Goal: Task Accomplishment & Management: Manage account settings

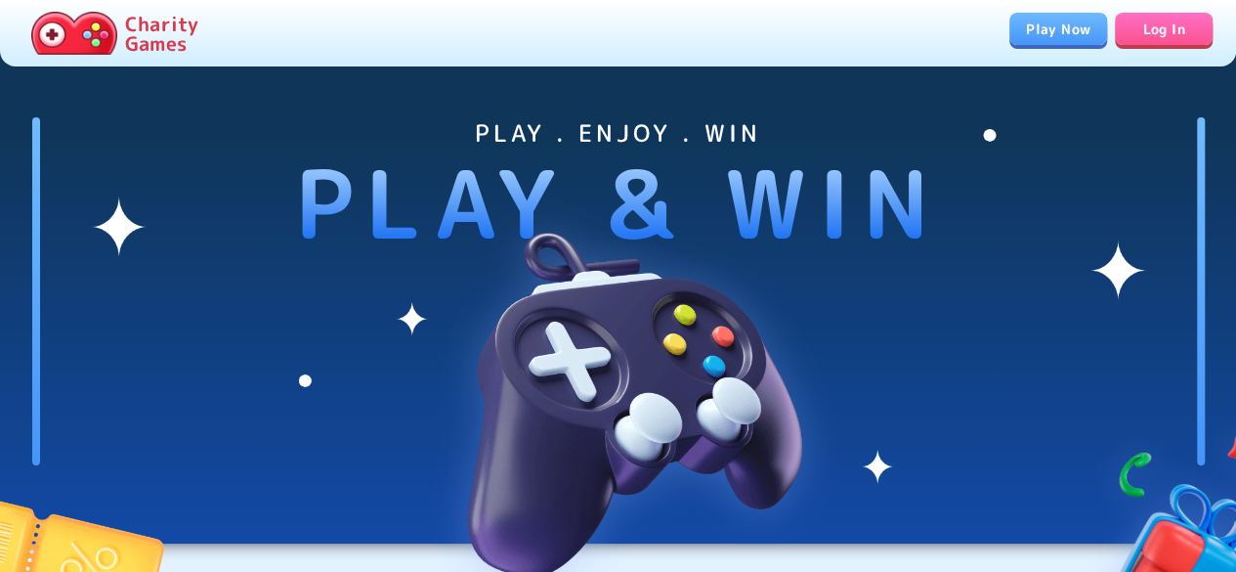
click at [1162, 30] on link "Log In" at bounding box center [1164, 29] width 98 height 32
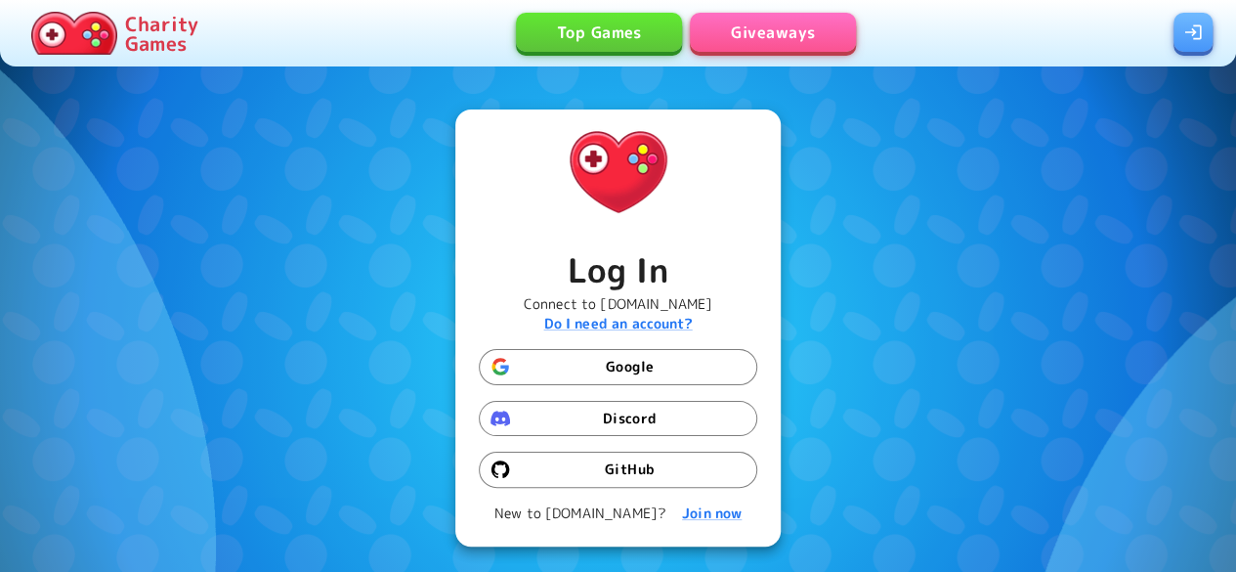
click at [672, 417] on button "Discord" at bounding box center [618, 419] width 278 height 36
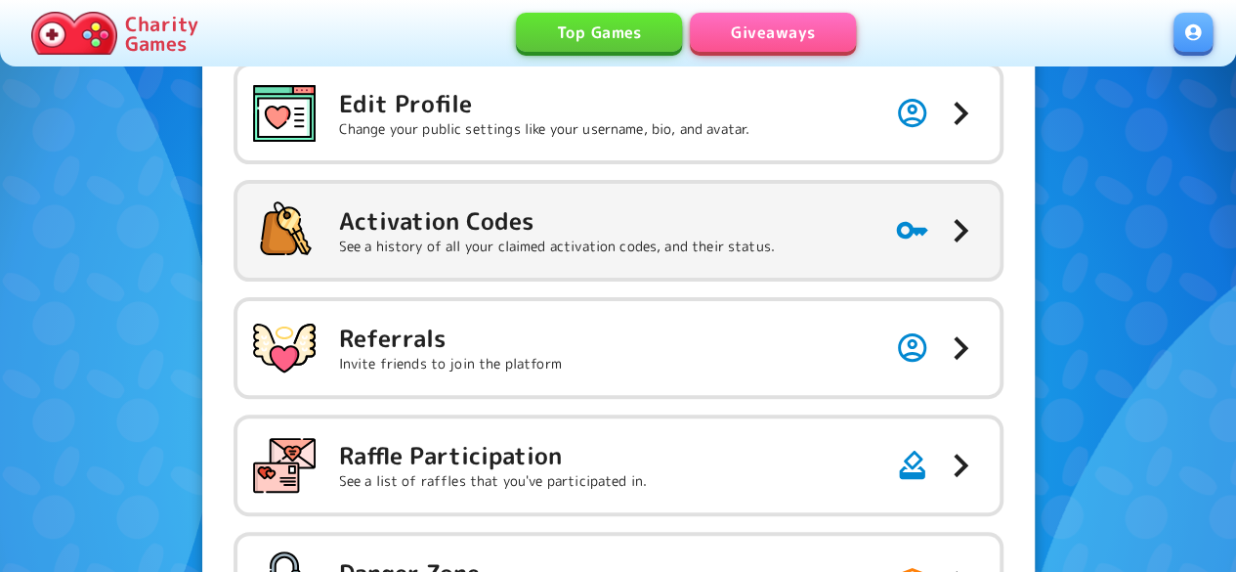
scroll to position [195, 0]
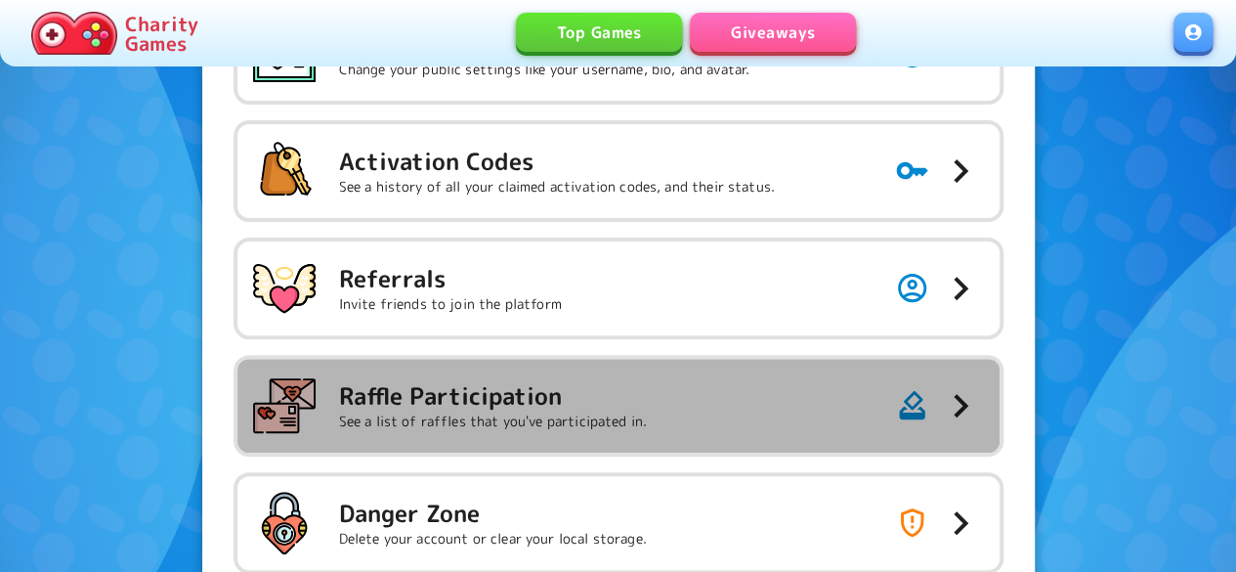
click at [709, 447] on button "Raffle Participation See a list of raffles that you've participated in." at bounding box center [618, 406] width 762 height 94
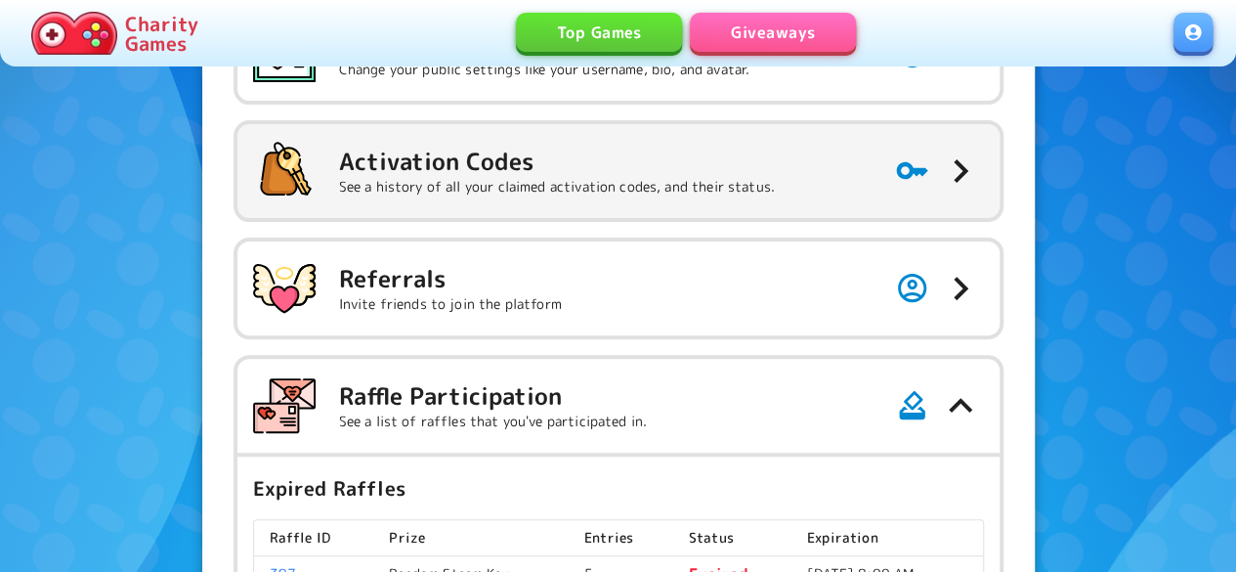
click at [831, 205] on button "Activation Codes See a history of all your claimed activation codes, and their …" at bounding box center [618, 171] width 762 height 94
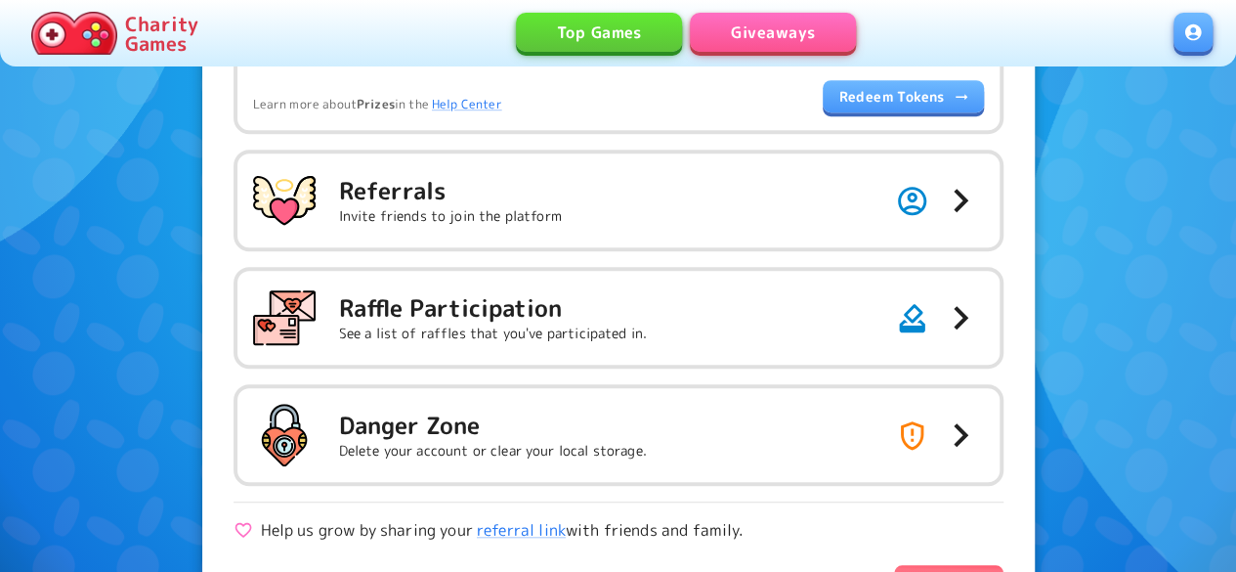
scroll to position [684, 0]
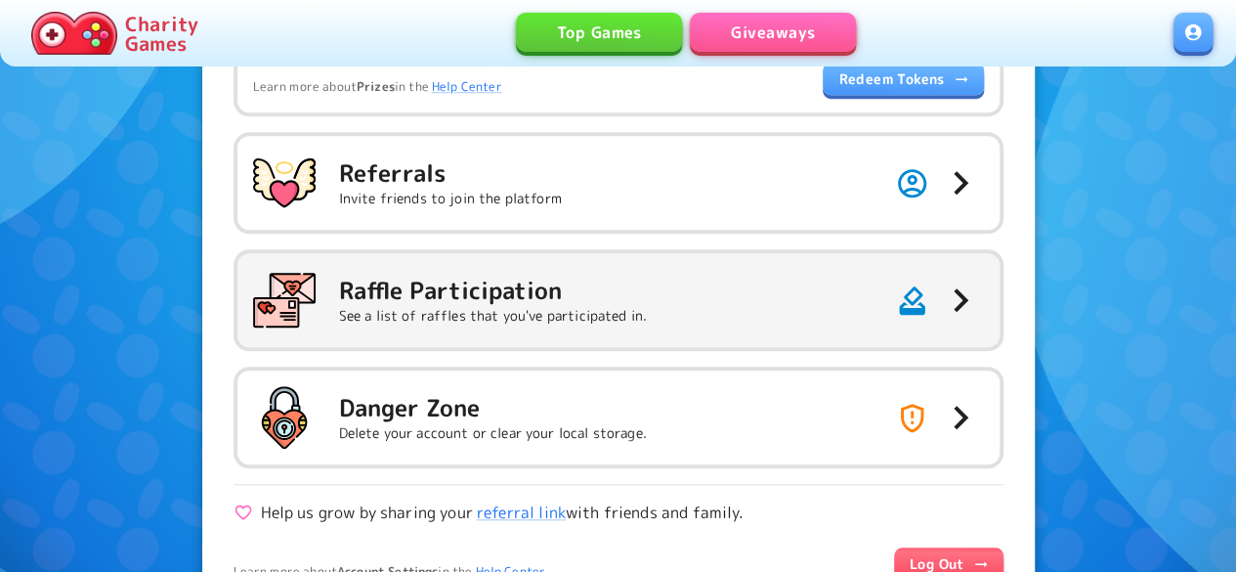
click at [725, 298] on button "Raffle Participation See a list of raffles that you've participated in." at bounding box center [618, 300] width 762 height 94
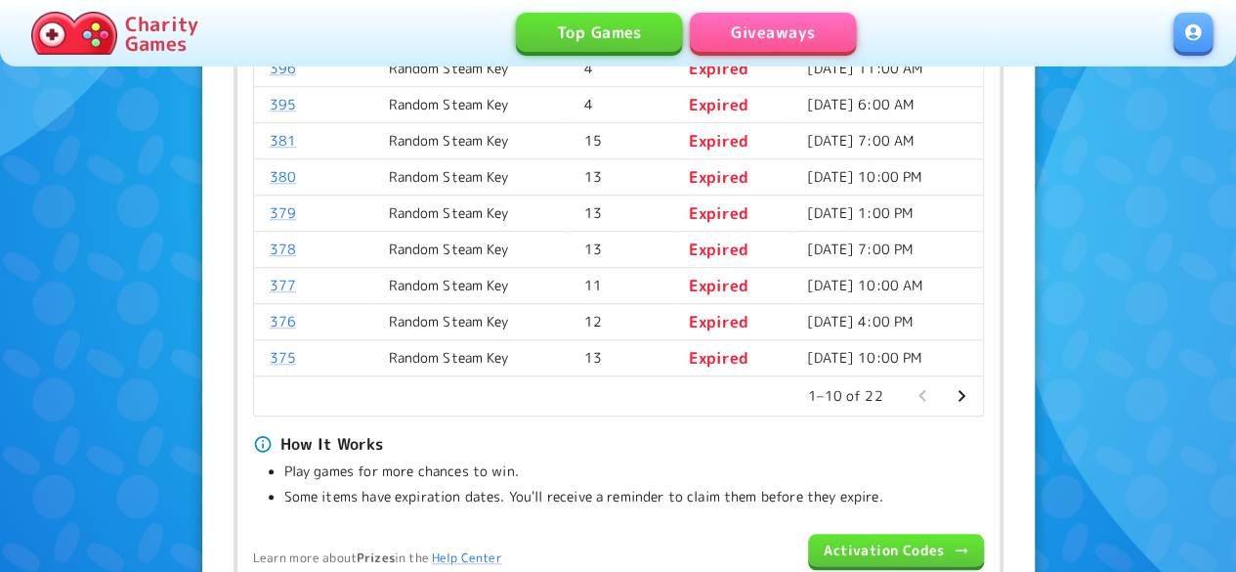
scroll to position [782, 0]
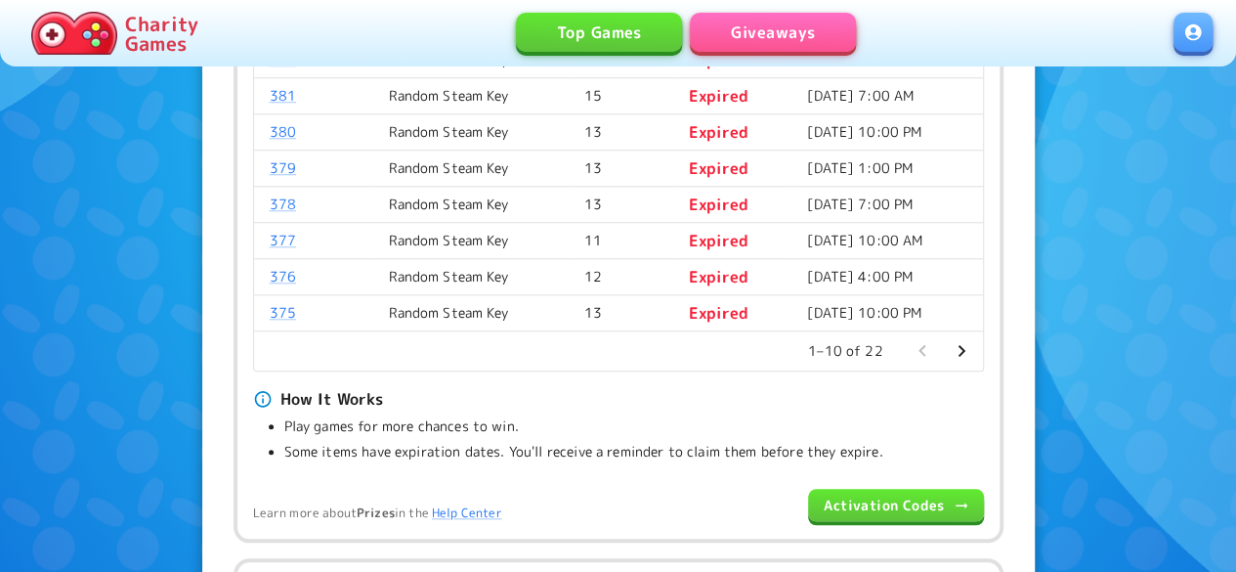
click at [971, 348] on icon "Go to next page" at bounding box center [961, 350] width 23 height 23
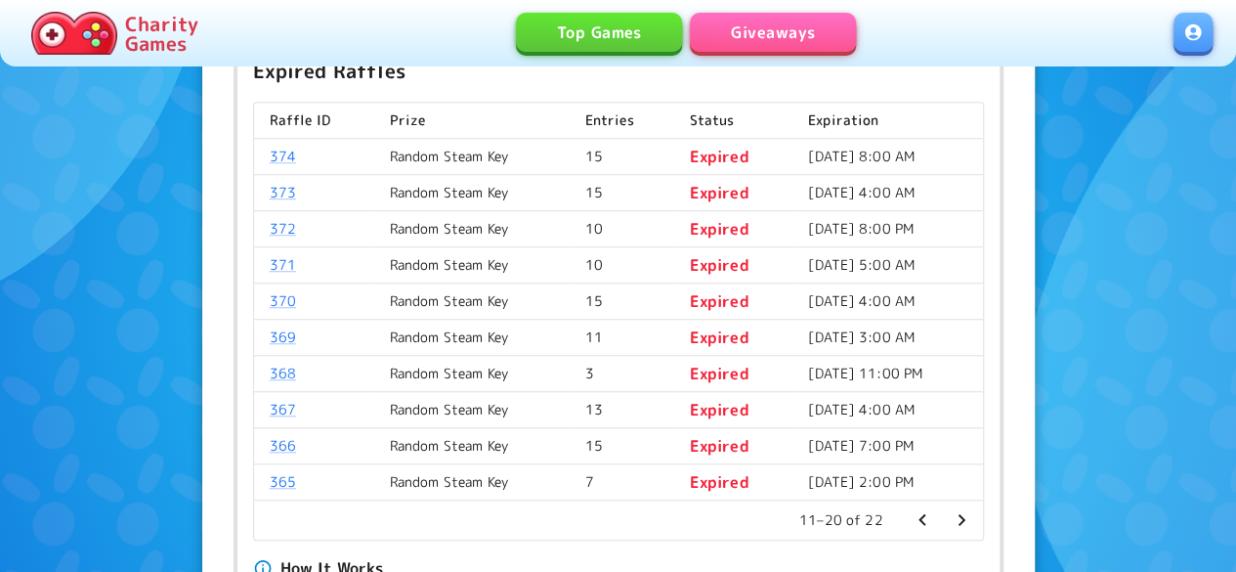
scroll to position [684, 0]
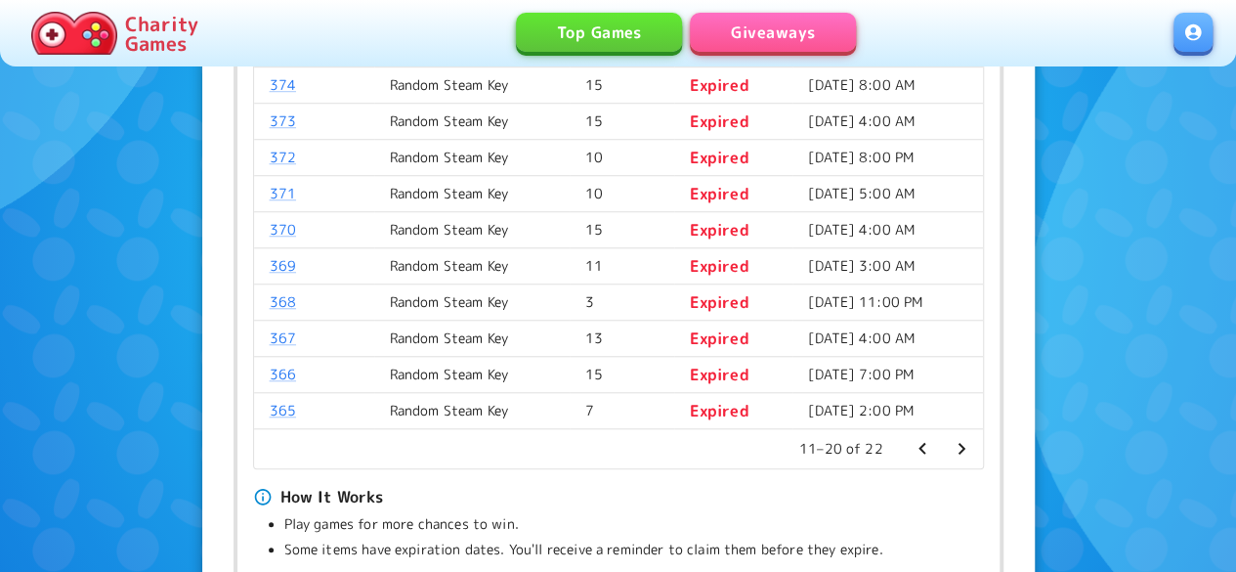
click at [922, 442] on icon "Go to previous page" at bounding box center [922, 448] width 23 height 23
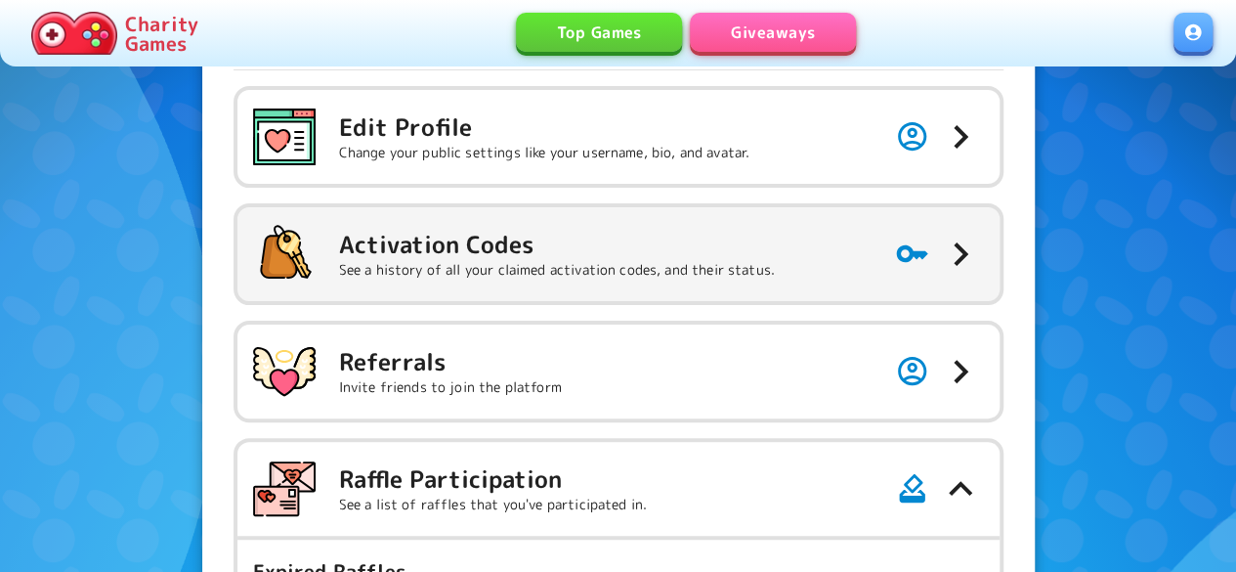
scroll to position [98, 0]
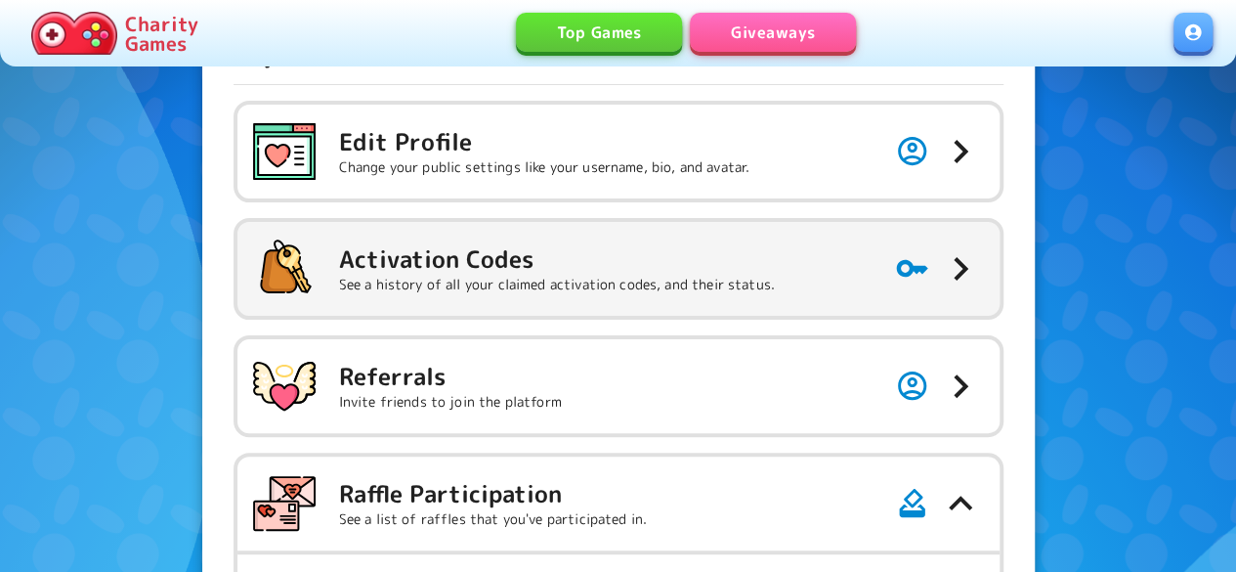
click at [822, 278] on button "Activation Codes See a history of all your claimed activation codes, and their …" at bounding box center [618, 269] width 762 height 94
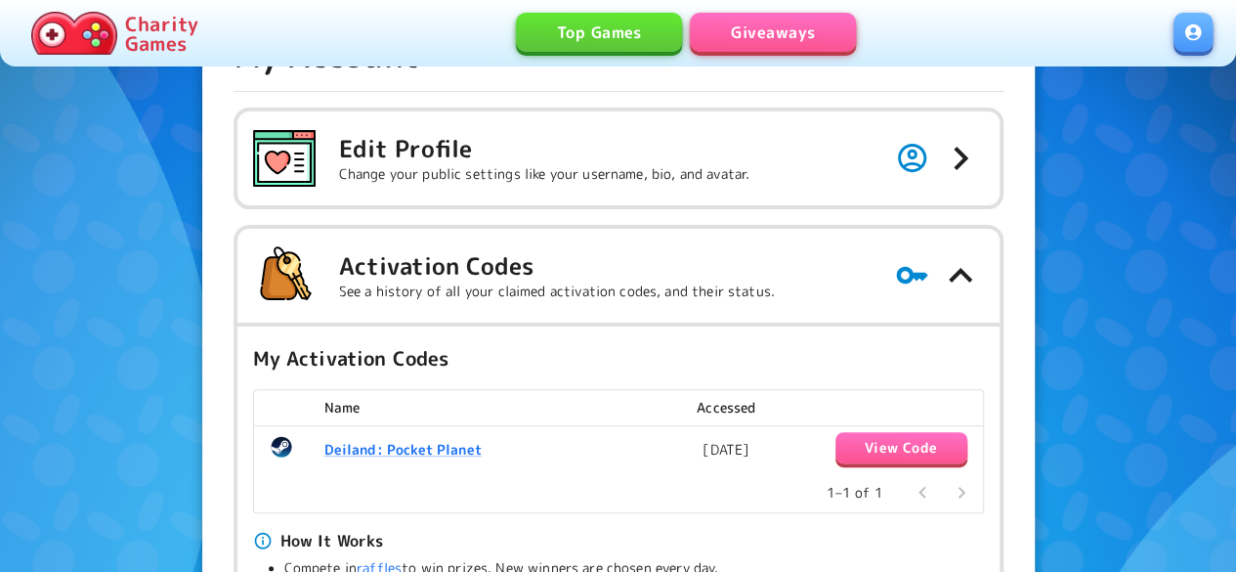
scroll to position [0, 0]
